Goal: Information Seeking & Learning: Learn about a topic

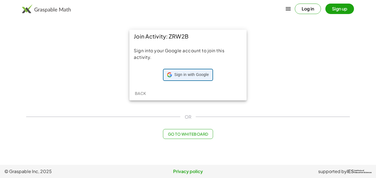
click at [192, 75] on span "Sign in with Google" at bounding box center [191, 75] width 34 height 6
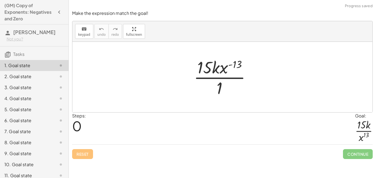
click at [194, 128] on div "Steps: 0 Goal: · 15 · k · x 13" at bounding box center [222, 129] width 301 height 32
click at [222, 85] on div at bounding box center [224, 77] width 67 height 42
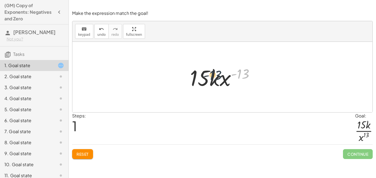
drag, startPoint x: 240, startPoint y: 73, endPoint x: 198, endPoint y: 73, distance: 42.4
click at [198, 73] on div at bounding box center [224, 77] width 74 height 28
drag, startPoint x: 239, startPoint y: 72, endPoint x: 226, endPoint y: 77, distance: 14.2
click at [226, 77] on div at bounding box center [224, 77] width 74 height 28
drag, startPoint x: 241, startPoint y: 71, endPoint x: 206, endPoint y: 72, distance: 35.8
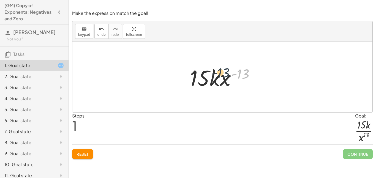
click at [206, 72] on div at bounding box center [224, 77] width 74 height 28
click at [202, 76] on div at bounding box center [224, 77] width 74 height 28
drag, startPoint x: 222, startPoint y: 81, endPoint x: 232, endPoint y: 77, distance: 11.1
click at [232, 77] on div at bounding box center [224, 77] width 74 height 28
drag, startPoint x: 191, startPoint y: 77, endPoint x: 197, endPoint y: 77, distance: 5.8
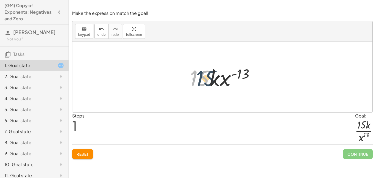
click at [197, 77] on div at bounding box center [224, 77] width 74 height 28
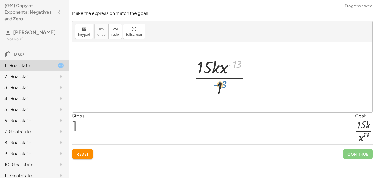
drag, startPoint x: 240, startPoint y: 64, endPoint x: 223, endPoint y: 86, distance: 27.9
click at [223, 86] on div at bounding box center [224, 77] width 67 height 42
drag, startPoint x: 224, startPoint y: 70, endPoint x: 213, endPoint y: 95, distance: 27.5
click at [213, 95] on div at bounding box center [224, 77] width 67 height 42
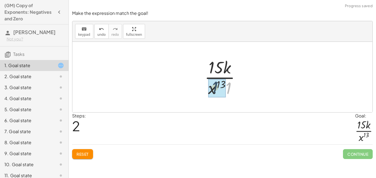
drag, startPoint x: 228, startPoint y: 88, endPoint x: 214, endPoint y: 87, distance: 14.6
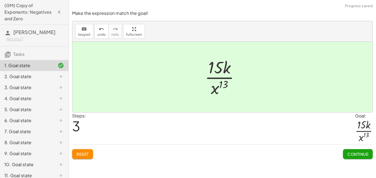
click at [353, 154] on span "Continue" at bounding box center [357, 154] width 21 height 5
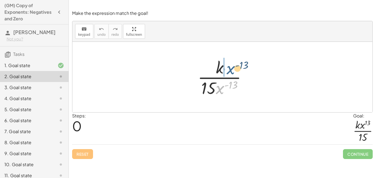
drag, startPoint x: 221, startPoint y: 87, endPoint x: 231, endPoint y: 66, distance: 23.3
click at [231, 66] on div at bounding box center [224, 77] width 59 height 42
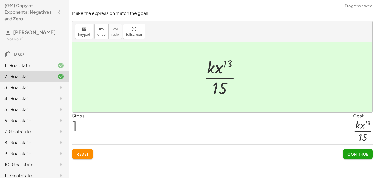
click at [359, 157] on button "Continue" at bounding box center [358, 154] width 30 height 10
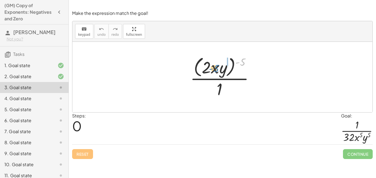
drag, startPoint x: 243, startPoint y: 63, endPoint x: 217, endPoint y: 69, distance: 27.2
click at [217, 69] on div at bounding box center [224, 77] width 74 height 45
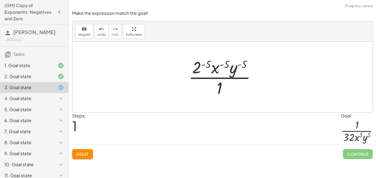
click at [206, 65] on div at bounding box center [224, 77] width 77 height 42
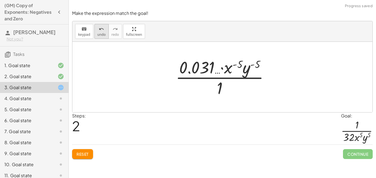
click at [96, 32] on button "undo undo" at bounding box center [101, 31] width 14 height 15
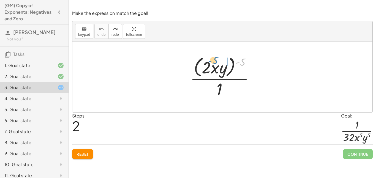
drag, startPoint x: 242, startPoint y: 63, endPoint x: 215, endPoint y: 61, distance: 27.3
click at [215, 61] on div at bounding box center [224, 77] width 74 height 45
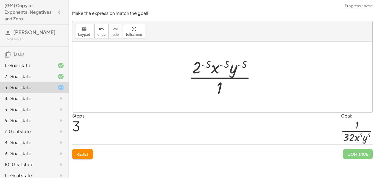
click at [225, 62] on div at bounding box center [224, 77] width 77 height 42
click at [221, 64] on div at bounding box center [224, 77] width 77 height 42
click at [238, 68] on div at bounding box center [224, 77] width 77 height 42
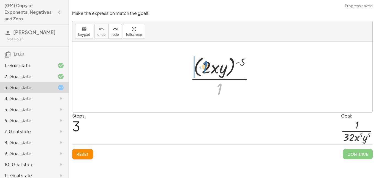
drag, startPoint x: 218, startPoint y: 90, endPoint x: 204, endPoint y: 67, distance: 26.9
click at [204, 67] on div at bounding box center [224, 77] width 74 height 45
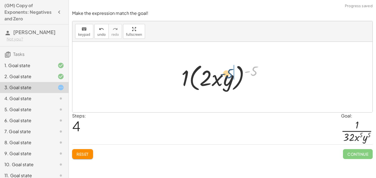
drag, startPoint x: 251, startPoint y: 70, endPoint x: 212, endPoint y: 78, distance: 39.5
click at [212, 78] on div at bounding box center [224, 77] width 91 height 32
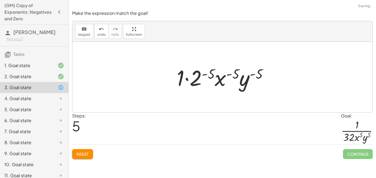
click at [186, 80] on div at bounding box center [224, 77] width 101 height 28
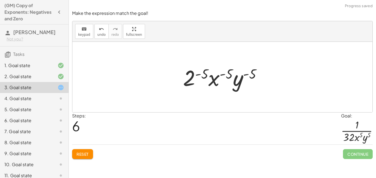
click at [198, 78] on div at bounding box center [224, 77] width 88 height 28
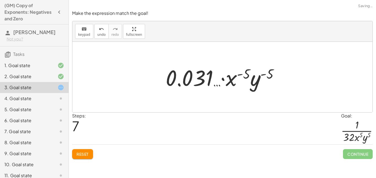
click at [221, 80] on div at bounding box center [224, 77] width 123 height 28
click at [246, 78] on div at bounding box center [224, 77] width 123 height 28
click at [103, 33] on span "undo" at bounding box center [101, 35] width 8 height 4
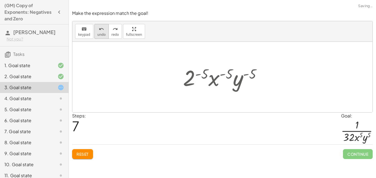
click at [103, 33] on span "undo" at bounding box center [101, 35] width 8 height 4
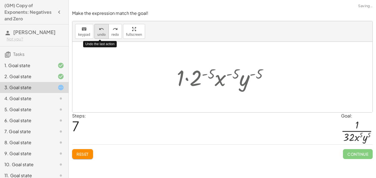
click at [103, 33] on span "undo" at bounding box center [101, 35] width 8 height 4
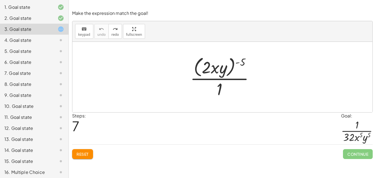
scroll to position [89, 0]
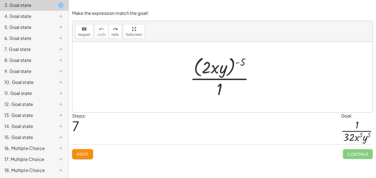
click at [43, 103] on div "12. Goal state" at bounding box center [26, 104] width 44 height 7
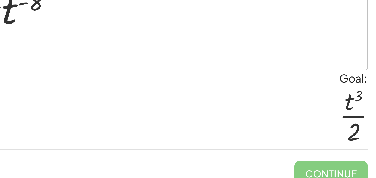
scroll to position [0, 0]
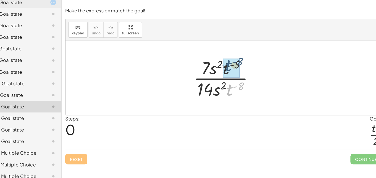
drag, startPoint x: 231, startPoint y: 89, endPoint x: 230, endPoint y: 65, distance: 24.0
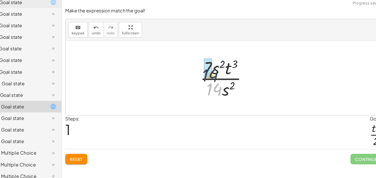
drag, startPoint x: 217, startPoint y: 89, endPoint x: 212, endPoint y: 72, distance: 17.7
click at [212, 72] on div at bounding box center [224, 77] width 55 height 42
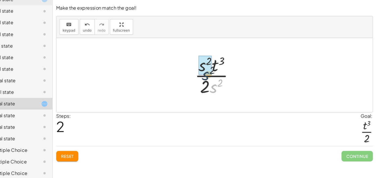
drag, startPoint x: 224, startPoint y: 89, endPoint x: 213, endPoint y: 72, distance: 19.6
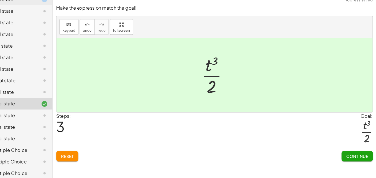
click at [361, 152] on span "Continue" at bounding box center [357, 154] width 21 height 5
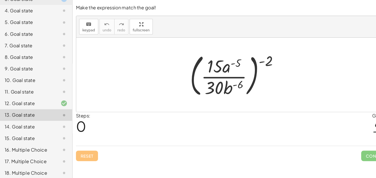
click at [45, 165] on div "16. Multiple Choice" at bounding box center [34, 170] width 69 height 11
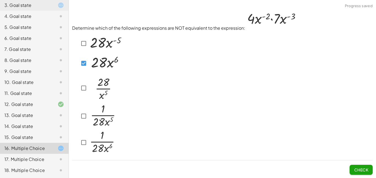
click at [370, 169] on button "Check" at bounding box center [361, 170] width 23 height 10
click at [355, 167] on span "Check" at bounding box center [361, 169] width 14 height 5
click at [365, 171] on span "Check" at bounding box center [361, 169] width 14 height 5
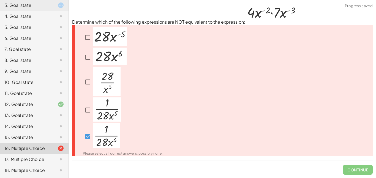
click at [97, 77] on img at bounding box center [107, 81] width 28 height 29
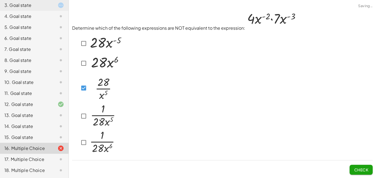
click at [350, 168] on button "Check" at bounding box center [361, 170] width 23 height 10
click at [145, 17] on p "Determine which of the following expressions are NOT equivalent to the expressi…" at bounding box center [222, 21] width 301 height 22
click at [358, 167] on button "Check" at bounding box center [361, 170] width 23 height 10
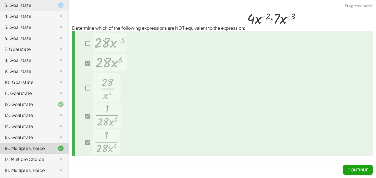
click at [52, 161] on div at bounding box center [56, 159] width 15 height 7
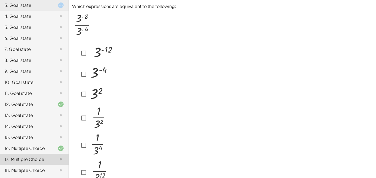
click at [20, 151] on div "16. Multiple Choice" at bounding box center [26, 148] width 44 height 7
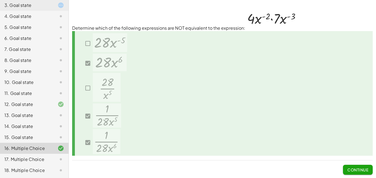
click at [10, 159] on div "17. Multiple Choice" at bounding box center [26, 159] width 44 height 7
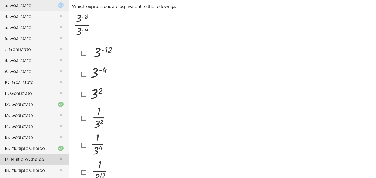
click at [88, 80] on div at bounding box center [95, 74] width 32 height 21
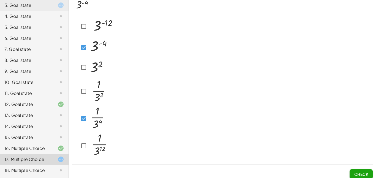
scroll to position [31, 0]
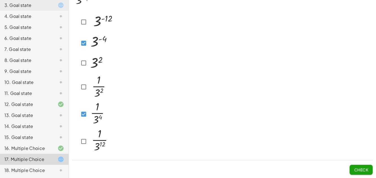
click at [353, 169] on button "Check" at bounding box center [361, 170] width 23 height 10
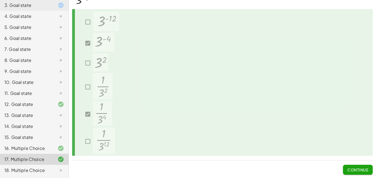
click at [26, 167] on div "18. Multiple Choice" at bounding box center [26, 170] width 44 height 7
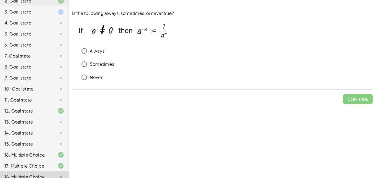
scroll to position [74, 0]
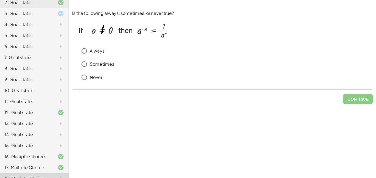
click at [38, 149] on div "15. Goal state" at bounding box center [26, 145] width 44 height 7
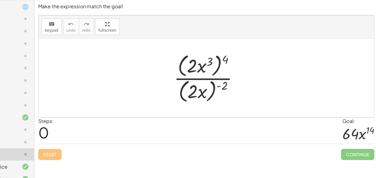
scroll to position [0, 0]
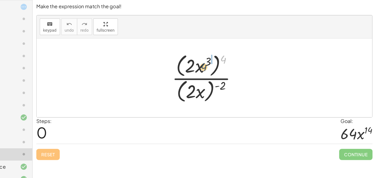
drag, startPoint x: 239, startPoint y: 60, endPoint x: 221, endPoint y: 67, distance: 19.3
click at [221, 67] on div at bounding box center [224, 76] width 67 height 47
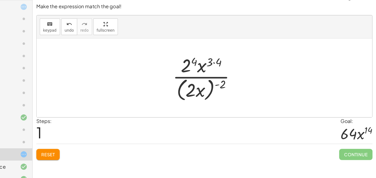
click at [230, 64] on div at bounding box center [224, 77] width 66 height 45
click at [232, 63] on div at bounding box center [224, 77] width 66 height 45
drag, startPoint x: 237, startPoint y: 79, endPoint x: 231, endPoint y: 58, distance: 22.6
click at [231, 58] on div at bounding box center [224, 77] width 66 height 45
click at [209, 64] on div at bounding box center [224, 77] width 66 height 45
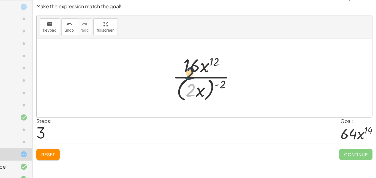
drag, startPoint x: 208, startPoint y: 86, endPoint x: 207, endPoint y: 67, distance: 19.3
click at [207, 67] on div at bounding box center [224, 77] width 66 height 45
drag, startPoint x: 217, startPoint y: 91, endPoint x: 222, endPoint y: 58, distance: 34.0
click at [222, 58] on div at bounding box center [224, 77] width 66 height 45
click at [234, 84] on div at bounding box center [224, 77] width 66 height 45
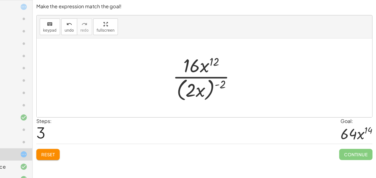
click at [237, 83] on div at bounding box center [224, 77] width 66 height 45
drag, startPoint x: 237, startPoint y: 83, endPoint x: 219, endPoint y: 83, distance: 18.2
click at [219, 83] on div at bounding box center [224, 77] width 66 height 45
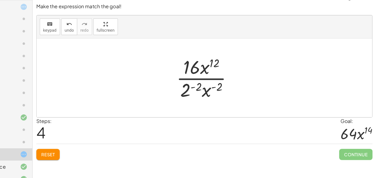
click at [212, 85] on div at bounding box center [225, 77] width 60 height 42
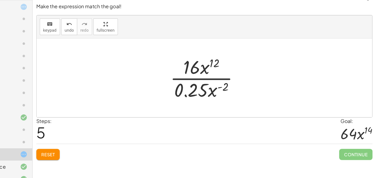
click at [239, 86] on div at bounding box center [224, 77] width 71 height 42
click at [237, 86] on div at bounding box center [224, 77] width 71 height 42
drag, startPoint x: 228, startPoint y: 91, endPoint x: 223, endPoint y: 75, distance: 17.0
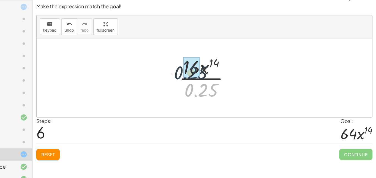
drag, startPoint x: 222, startPoint y: 88, endPoint x: 212, endPoint y: 71, distance: 19.3
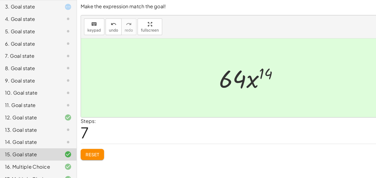
click at [29, 151] on div "14. Goal state" at bounding box center [34, 156] width 69 height 11
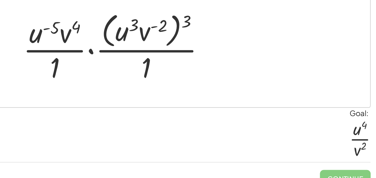
click at [184, 65] on div at bounding box center [225, 77] width 118 height 45
drag, startPoint x: 242, startPoint y: 86, endPoint x: 228, endPoint y: 74, distance: 18.3
click at [228, 74] on div at bounding box center [225, 77] width 118 height 45
drag, startPoint x: 239, startPoint y: 88, endPoint x: 234, endPoint y: 66, distance: 22.4
click at [234, 66] on div at bounding box center [225, 77] width 118 height 45
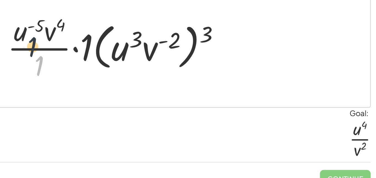
drag, startPoint x: 180, startPoint y: 86, endPoint x: 174, endPoint y: 72, distance: 15.3
click at [174, 72] on div at bounding box center [224, 77] width 135 height 42
click at [202, 74] on div at bounding box center [224, 77] width 135 height 42
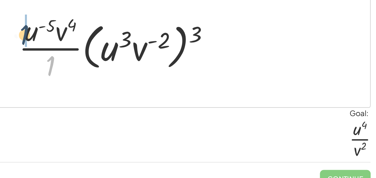
drag, startPoint x: 183, startPoint y: 86, endPoint x: 166, endPoint y: 65, distance: 27.0
click at [166, 65] on div at bounding box center [224, 77] width 122 height 42
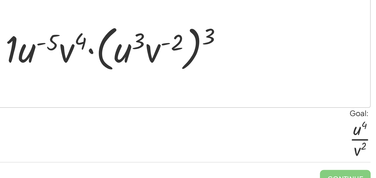
click at [161, 75] on div at bounding box center [224, 77] width 138 height 32
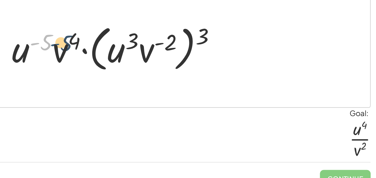
click at [176, 74] on div at bounding box center [224, 77] width 131 height 32
click at [175, 75] on div at bounding box center [224, 77] width 131 height 32
click at [273, 71] on div at bounding box center [224, 77] width 131 height 32
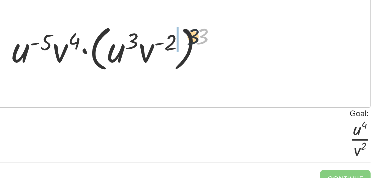
drag, startPoint x: 273, startPoint y: 71, endPoint x: 249, endPoint y: 71, distance: 23.9
click at [249, 71] on div at bounding box center [224, 77] width 131 height 32
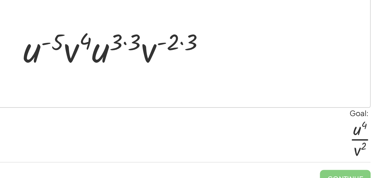
click at [229, 73] on div at bounding box center [225, 77] width 118 height 28
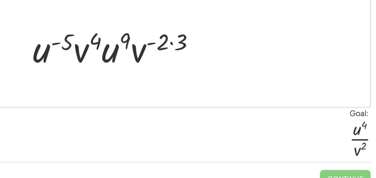
click at [255, 74] on div at bounding box center [224, 77] width 106 height 28
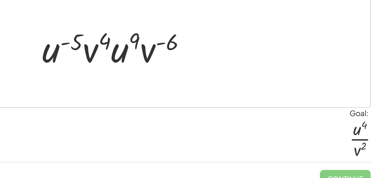
click at [250, 74] on div at bounding box center [224, 77] width 95 height 28
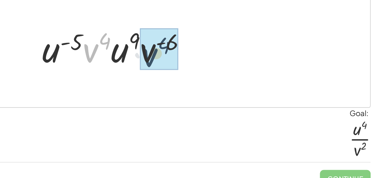
drag, startPoint x: 208, startPoint y: 80, endPoint x: 244, endPoint y: 83, distance: 36.7
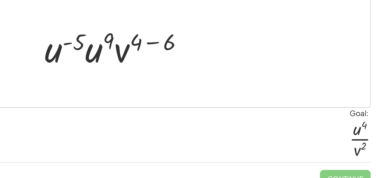
click at [242, 75] on div at bounding box center [224, 77] width 92 height 28
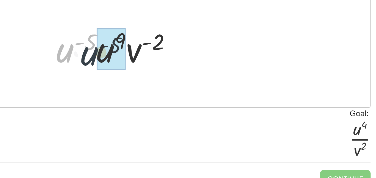
drag, startPoint x: 193, startPoint y: 75, endPoint x: 211, endPoint y: 77, distance: 17.7
click at [211, 77] on div at bounding box center [224, 77] width 78 height 28
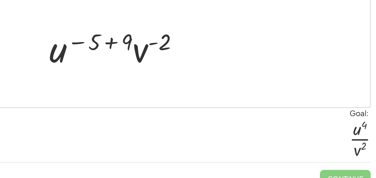
click at [216, 75] on div at bounding box center [224, 77] width 86 height 28
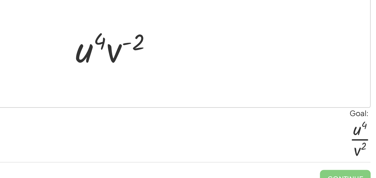
click at [228, 73] on div at bounding box center [225, 77] width 56 height 28
drag, startPoint x: 235, startPoint y: 75, endPoint x: 227, endPoint y: 77, distance: 8.5
click at [227, 77] on div at bounding box center [225, 77] width 56 height 28
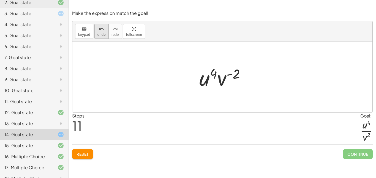
click at [101, 35] on span "undo" at bounding box center [101, 35] width 8 height 4
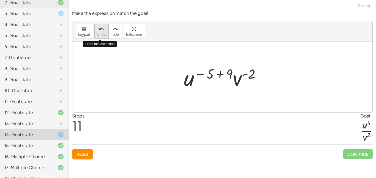
click at [101, 35] on span "undo" at bounding box center [101, 35] width 8 height 4
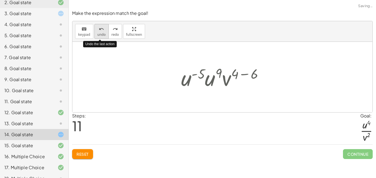
click at [101, 35] on span "undo" at bounding box center [101, 35] width 8 height 4
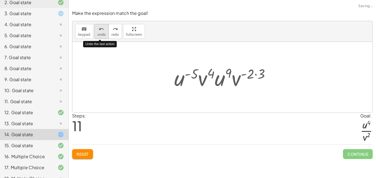
click at [101, 35] on span "undo" at bounding box center [101, 35] width 8 height 4
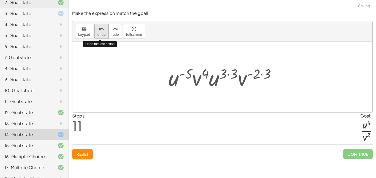
click at [101, 35] on span "undo" at bounding box center [101, 35] width 8 height 4
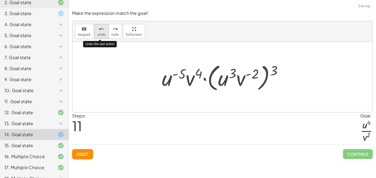
click at [101, 35] on span "undo" at bounding box center [101, 35] width 8 height 4
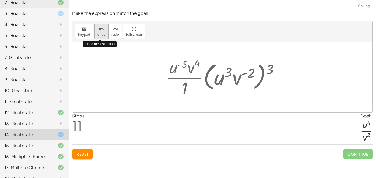
click at [101, 35] on span "undo" at bounding box center [101, 35] width 8 height 4
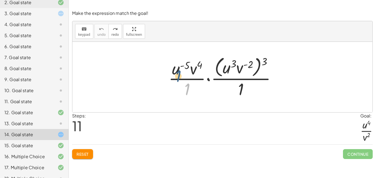
drag, startPoint x: 183, startPoint y: 85, endPoint x: 170, endPoint y: 71, distance: 19.3
click at [170, 71] on div at bounding box center [225, 77] width 118 height 45
drag, startPoint x: 186, startPoint y: 86, endPoint x: 164, endPoint y: 65, distance: 30.6
click at [164, 65] on div "· 1 · · u ( - 5 ) · v 4 · 1 · · ( · [GEOGRAPHIC_DATA] 3 · v ( - 2 ) ) 3 · 1" at bounding box center [222, 77] width 124 height 48
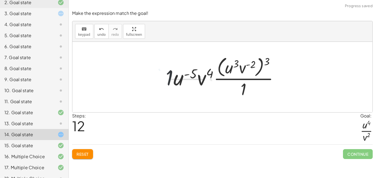
click at [164, 65] on div at bounding box center [224, 77] width 123 height 45
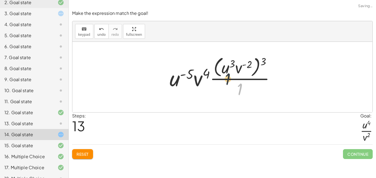
drag, startPoint x: 239, startPoint y: 87, endPoint x: 211, endPoint y: 64, distance: 37.4
click at [211, 64] on div at bounding box center [224, 77] width 115 height 45
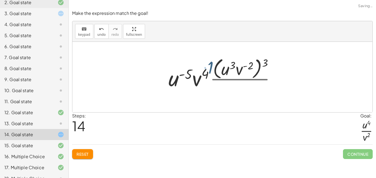
click at [211, 64] on div at bounding box center [224, 77] width 133 height 32
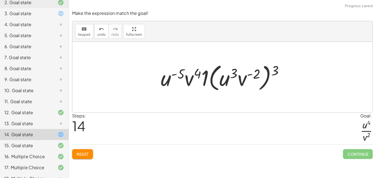
click at [205, 85] on div at bounding box center [224, 77] width 133 height 32
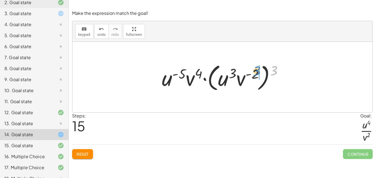
drag, startPoint x: 271, startPoint y: 74, endPoint x: 245, endPoint y: 74, distance: 25.3
click at [245, 74] on div at bounding box center [224, 77] width 131 height 32
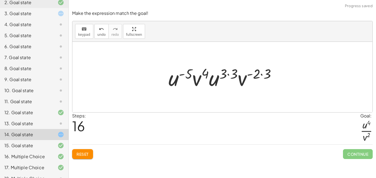
click at [253, 76] on div at bounding box center [225, 77] width 118 height 28
click at [261, 73] on div at bounding box center [225, 77] width 118 height 28
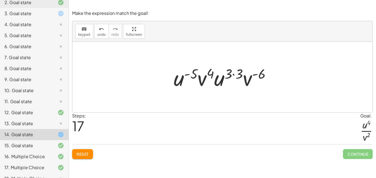
click at [236, 74] on div at bounding box center [224, 77] width 107 height 28
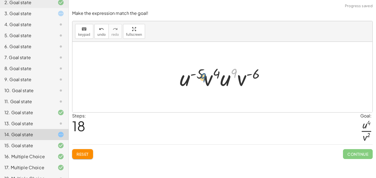
drag, startPoint x: 236, startPoint y: 74, endPoint x: 176, endPoint y: 80, distance: 59.5
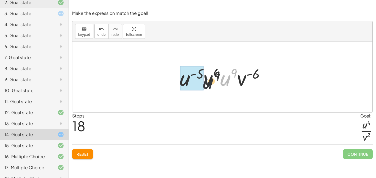
drag, startPoint x: 227, startPoint y: 81, endPoint x: 193, endPoint y: 86, distance: 34.1
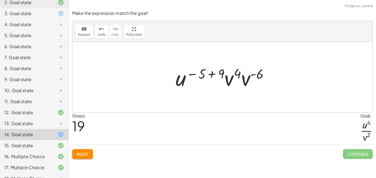
click at [209, 75] on div at bounding box center [224, 77] width 103 height 28
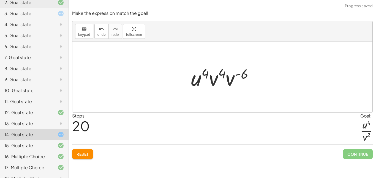
click at [240, 73] on div at bounding box center [224, 77] width 72 height 28
drag, startPoint x: 240, startPoint y: 73, endPoint x: 189, endPoint y: 116, distance: 66.6
click at [0, 0] on div "Make the expression match the goal! keyboard keypad undo undo redo redo fullscr…" at bounding box center [0, 0] width 0 height 0
drag, startPoint x: 223, startPoint y: 82, endPoint x: 247, endPoint y: 78, distance: 24.8
click at [247, 78] on div at bounding box center [224, 77] width 72 height 28
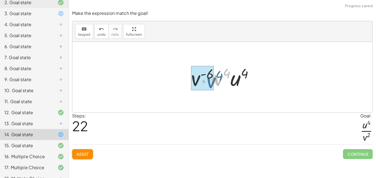
drag, startPoint x: 221, startPoint y: 81, endPoint x: 247, endPoint y: 77, distance: 26.4
click at [247, 77] on div at bounding box center [224, 77] width 72 height 28
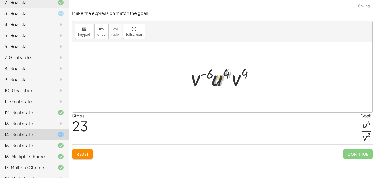
drag, startPoint x: 222, startPoint y: 81, endPoint x: 190, endPoint y: 84, distance: 32.1
click at [190, 84] on div at bounding box center [224, 77] width 72 height 28
drag, startPoint x: 211, startPoint y: 82, endPoint x: 222, endPoint y: 83, distance: 11.1
click at [222, 83] on div at bounding box center [224, 77] width 72 height 28
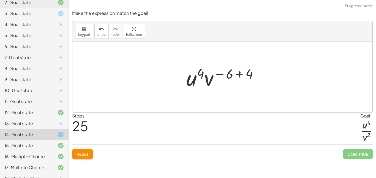
click at [239, 78] on div at bounding box center [224, 77] width 81 height 28
